Goal: Task Accomplishment & Management: Use online tool/utility

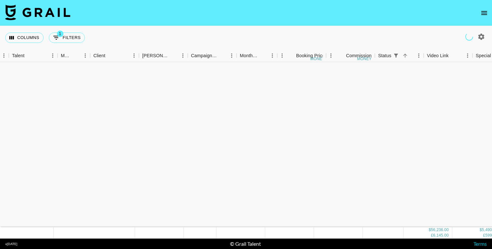
scroll to position [595, 126]
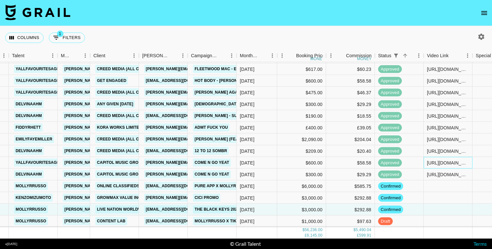
click at [434, 161] on div "[URL][DOMAIN_NAME]" at bounding box center [448, 162] width 42 height 7
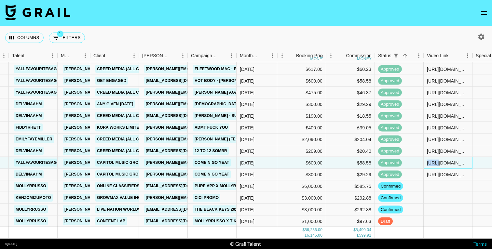
click at [434, 161] on div "[URL][DOMAIN_NAME]" at bounding box center [448, 162] width 42 height 7
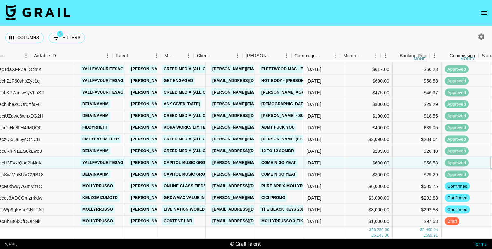
scroll to position [595, 0]
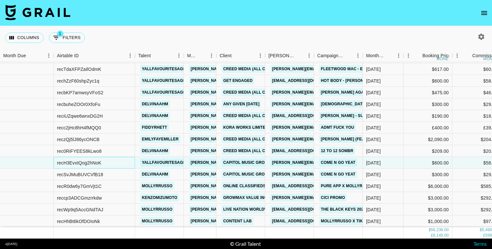
click at [83, 162] on div "recH3EvxtQog2hNoK" at bounding box center [79, 162] width 44 height 7
copy div "recH3EvxtQog2hNoK"
click at [406, 162] on div "$600.00" at bounding box center [427, 163] width 49 height 12
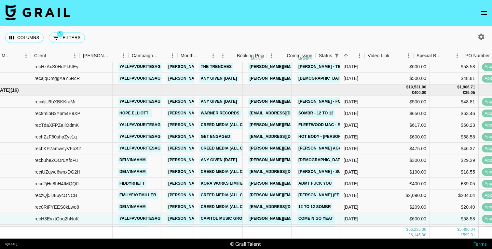
scroll to position [539, 0]
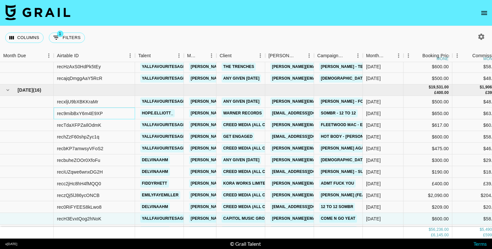
click at [82, 113] on div "rec9mibBxY6m4E9XP" at bounding box center [80, 113] width 46 height 7
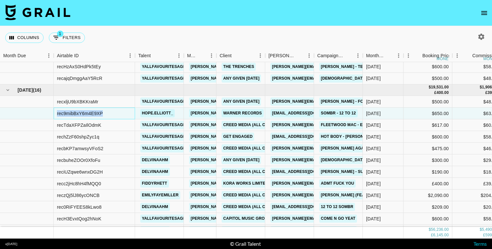
click at [82, 113] on div "rec9mibBxY6m4E9XP" at bounding box center [80, 113] width 46 height 7
copy div "rec9mibBxY6m4E9XP"
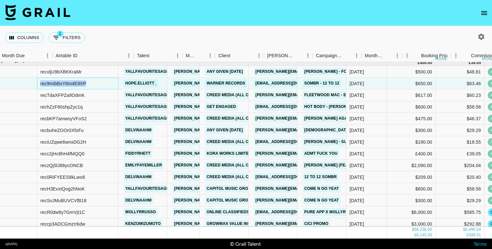
scroll to position [569, 0]
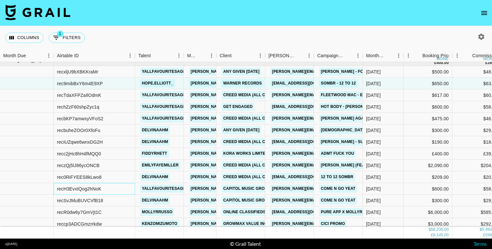
click at [71, 189] on div "recH3EvxtQog2hNoK" at bounding box center [79, 189] width 44 height 7
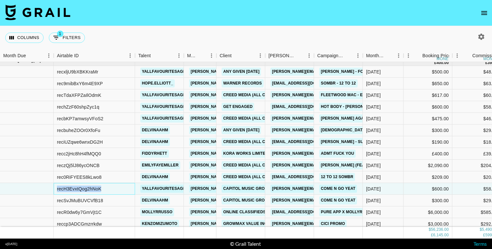
copy div "recH3EvxtQog2hNoK"
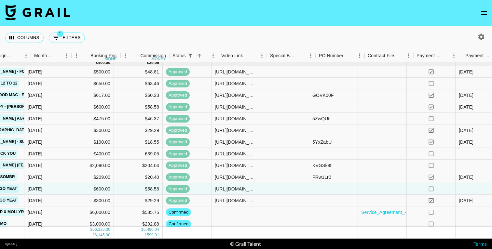
scroll to position [569, 425]
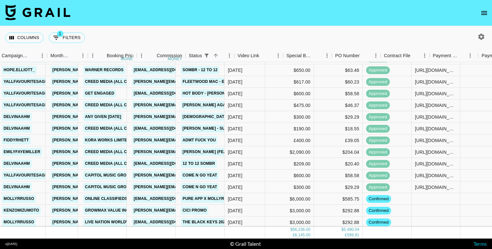
scroll to position [582, 0]
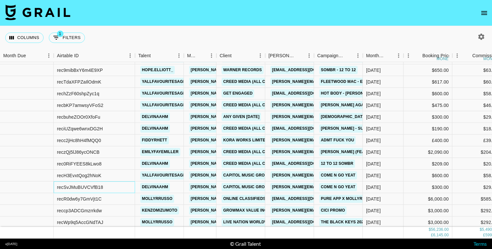
click at [94, 188] on div "recSvJMuBUVCVfB18" at bounding box center [80, 187] width 46 height 7
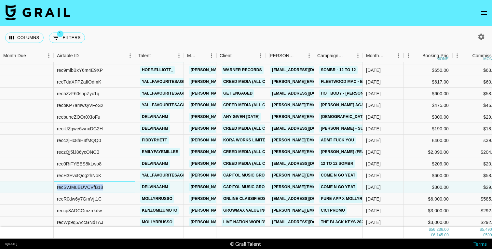
click at [94, 188] on div "recSvJMuBUVCVfB18" at bounding box center [80, 187] width 46 height 7
copy div "recSvJMuBUVCVfB18"
click at [167, 32] on div "Columns 1 Filters + Booking" at bounding box center [246, 37] width 492 height 23
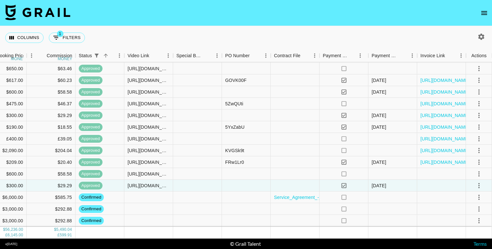
scroll to position [595, 425]
